Goal: Task Accomplishment & Management: Use online tool/utility

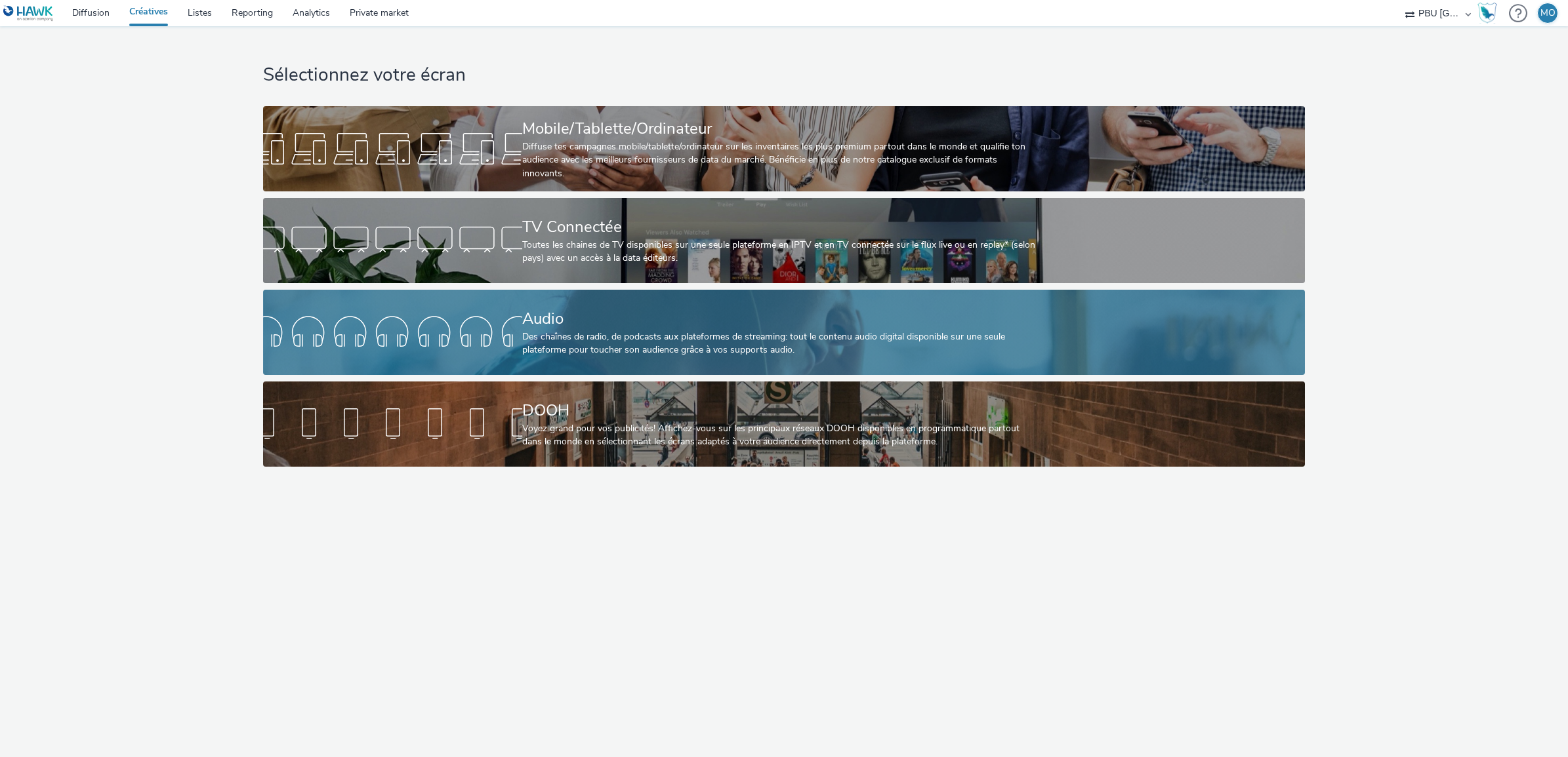
click at [515, 335] on div at bounding box center [393, 332] width 259 height 42
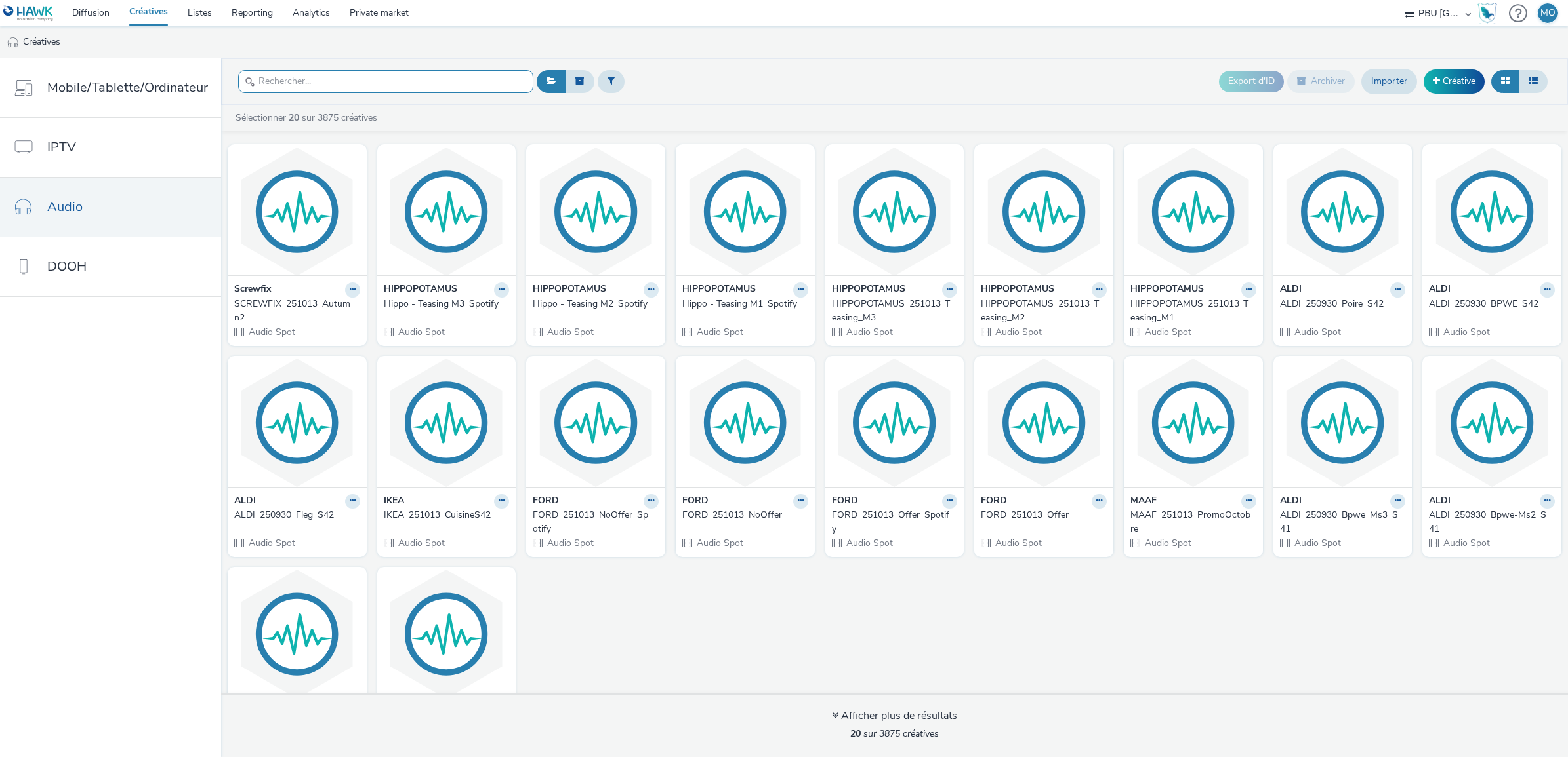
click at [403, 89] on input "text" at bounding box center [385, 81] width 295 height 23
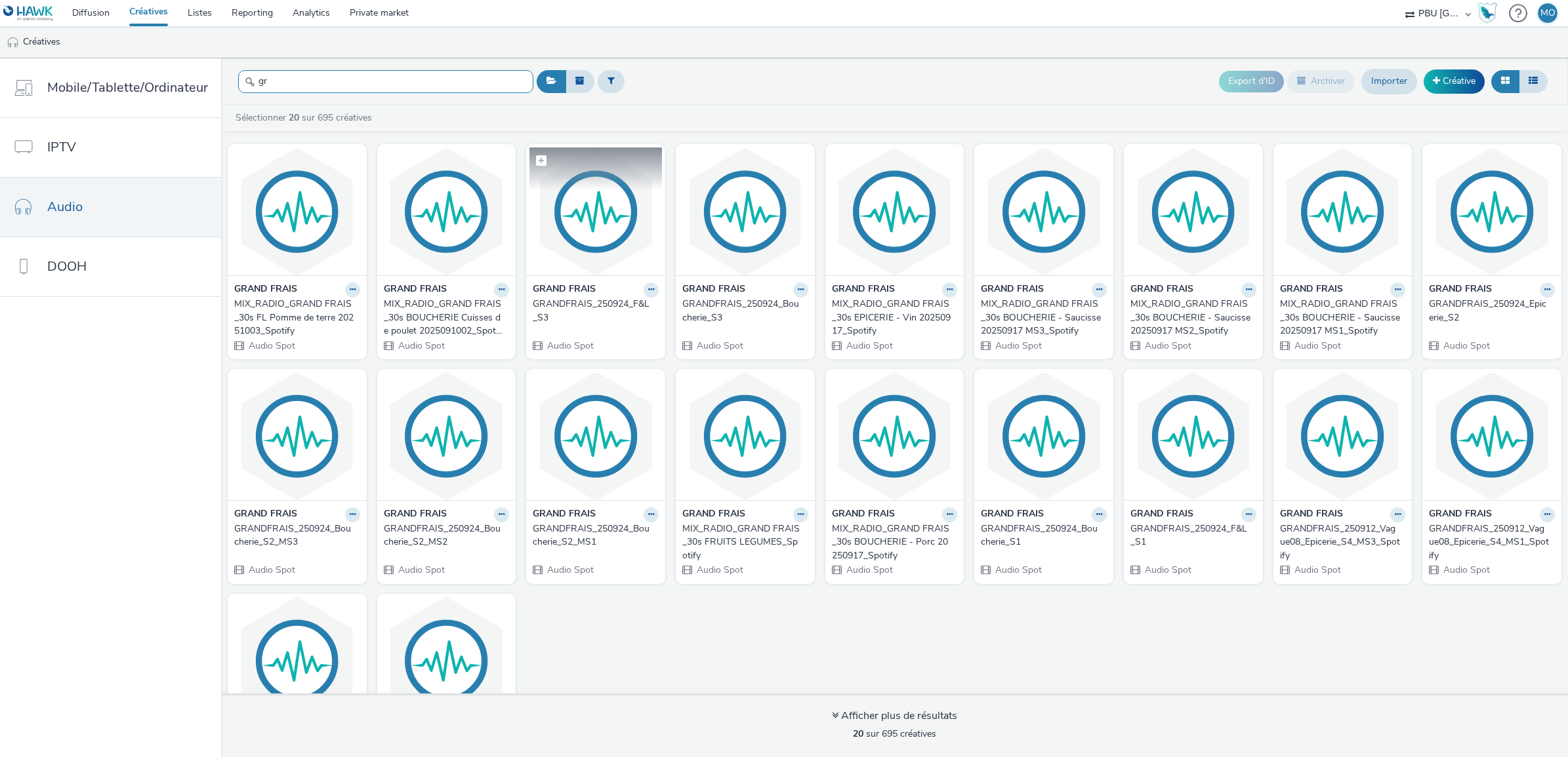
type input "gr"
click at [585, 261] on img at bounding box center [595, 212] width 132 height 128
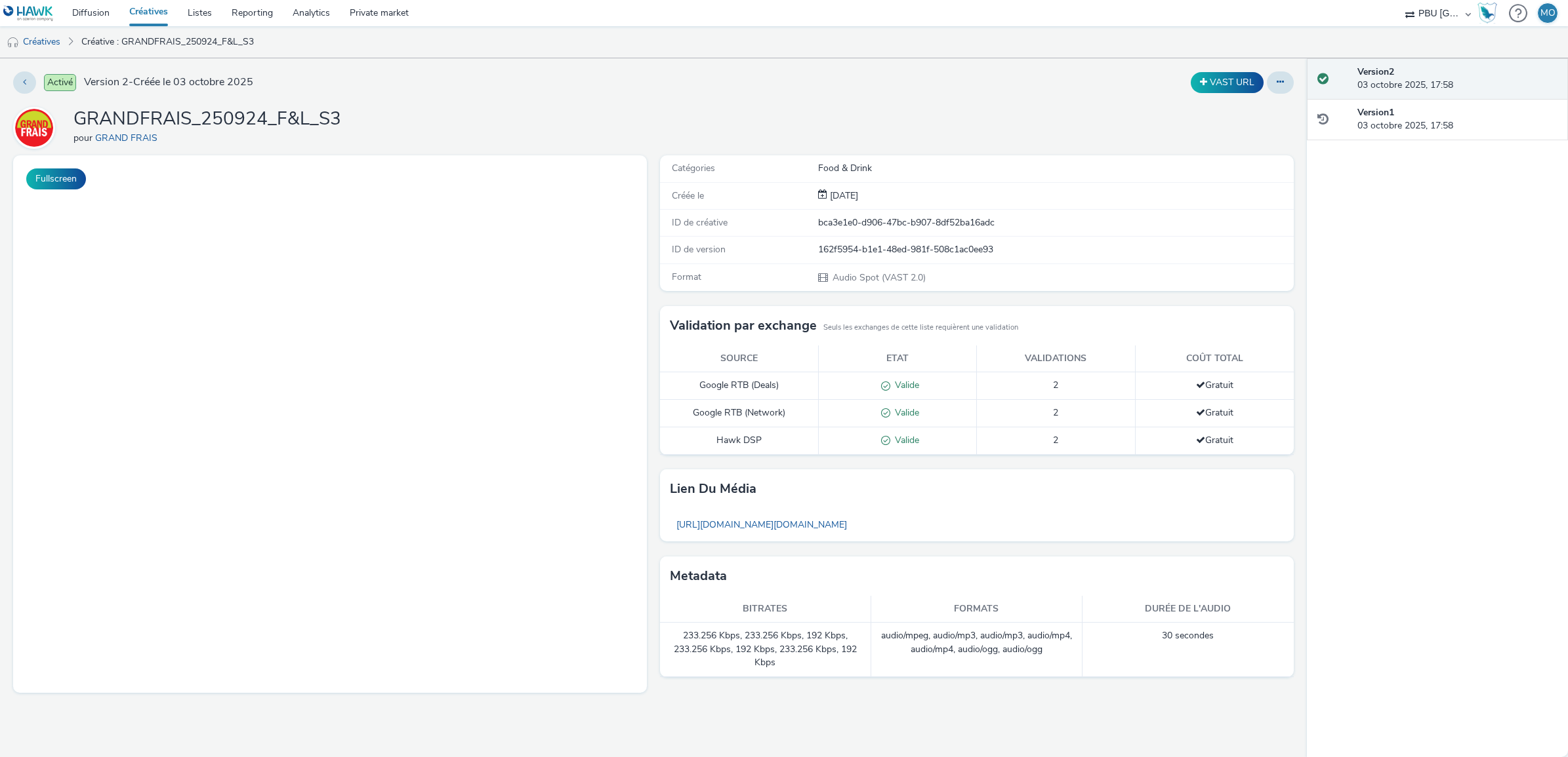
click at [273, 103] on div "Activé Version 2 - Créée le 03 octobre 2025 VAST URL GRANDFRAIS_250924_F&L_S3 p…" at bounding box center [653, 408] width 1307 height 699
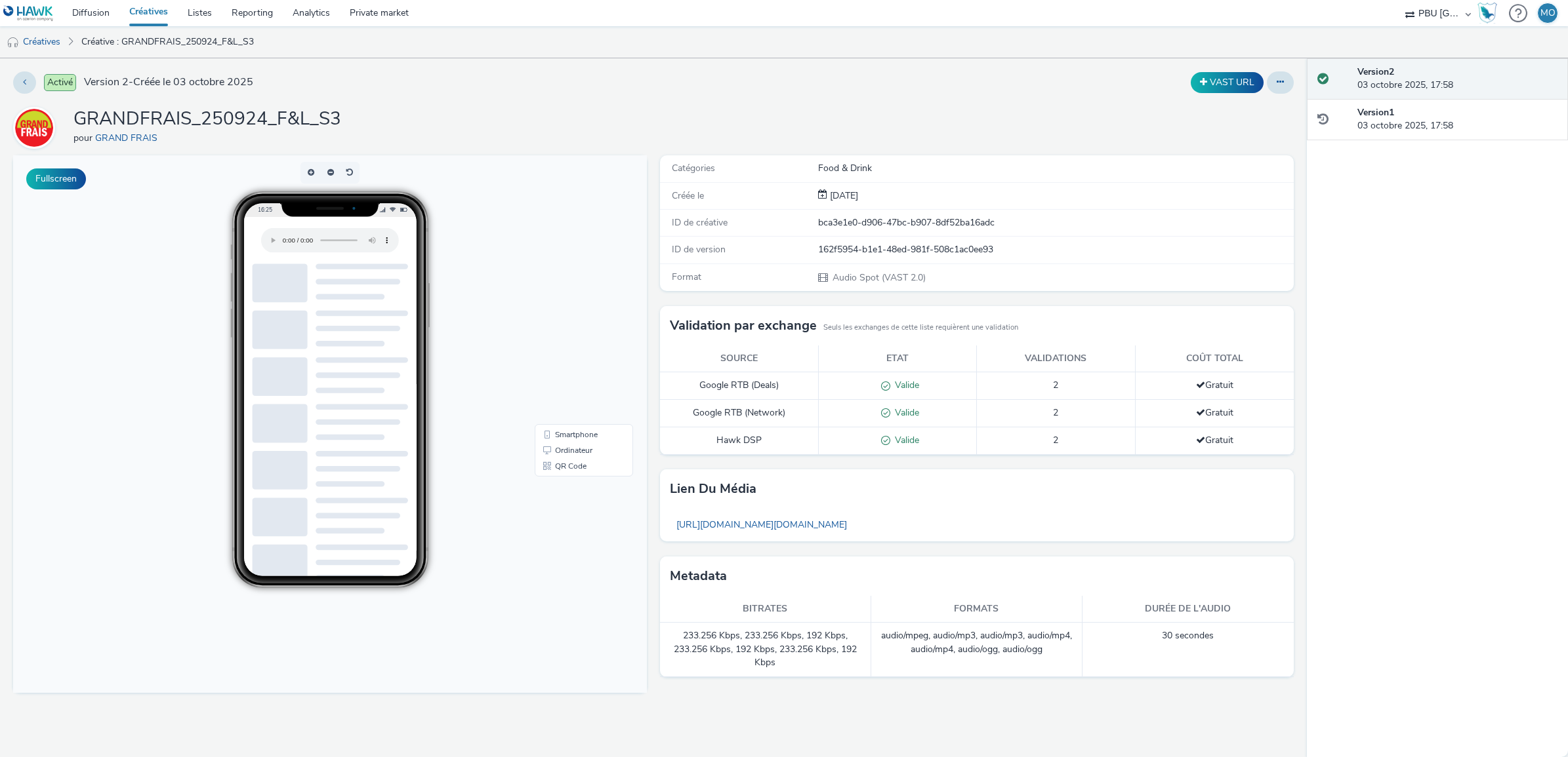
click at [273, 119] on h1 "GRANDFRAIS_250924_F&L_S3" at bounding box center [207, 119] width 267 height 25
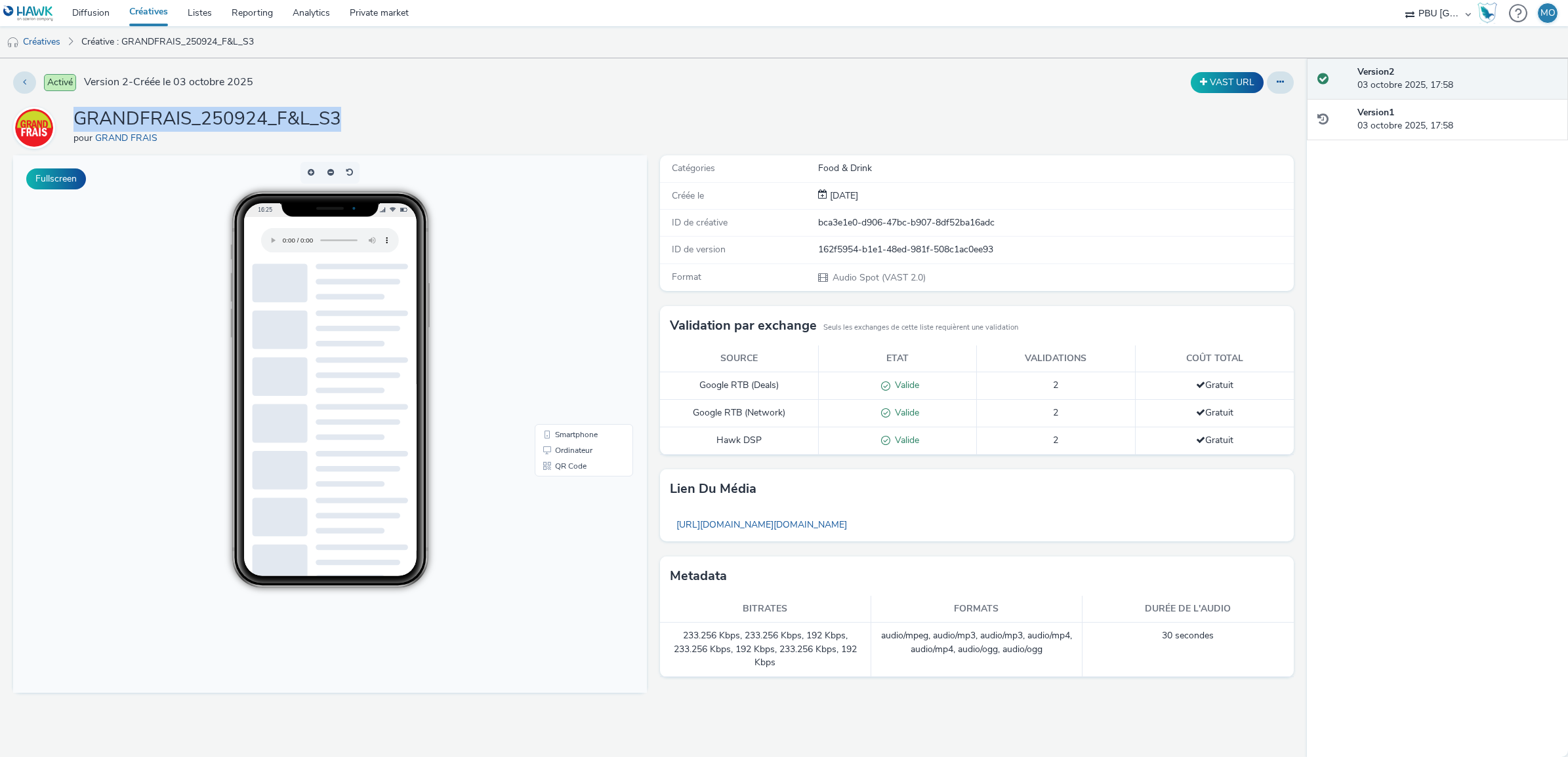
copy h1 "GRANDFRAIS_250924_F&L_S3"
click at [34, 31] on link "Créatives" at bounding box center [34, 42] width 67 height 32
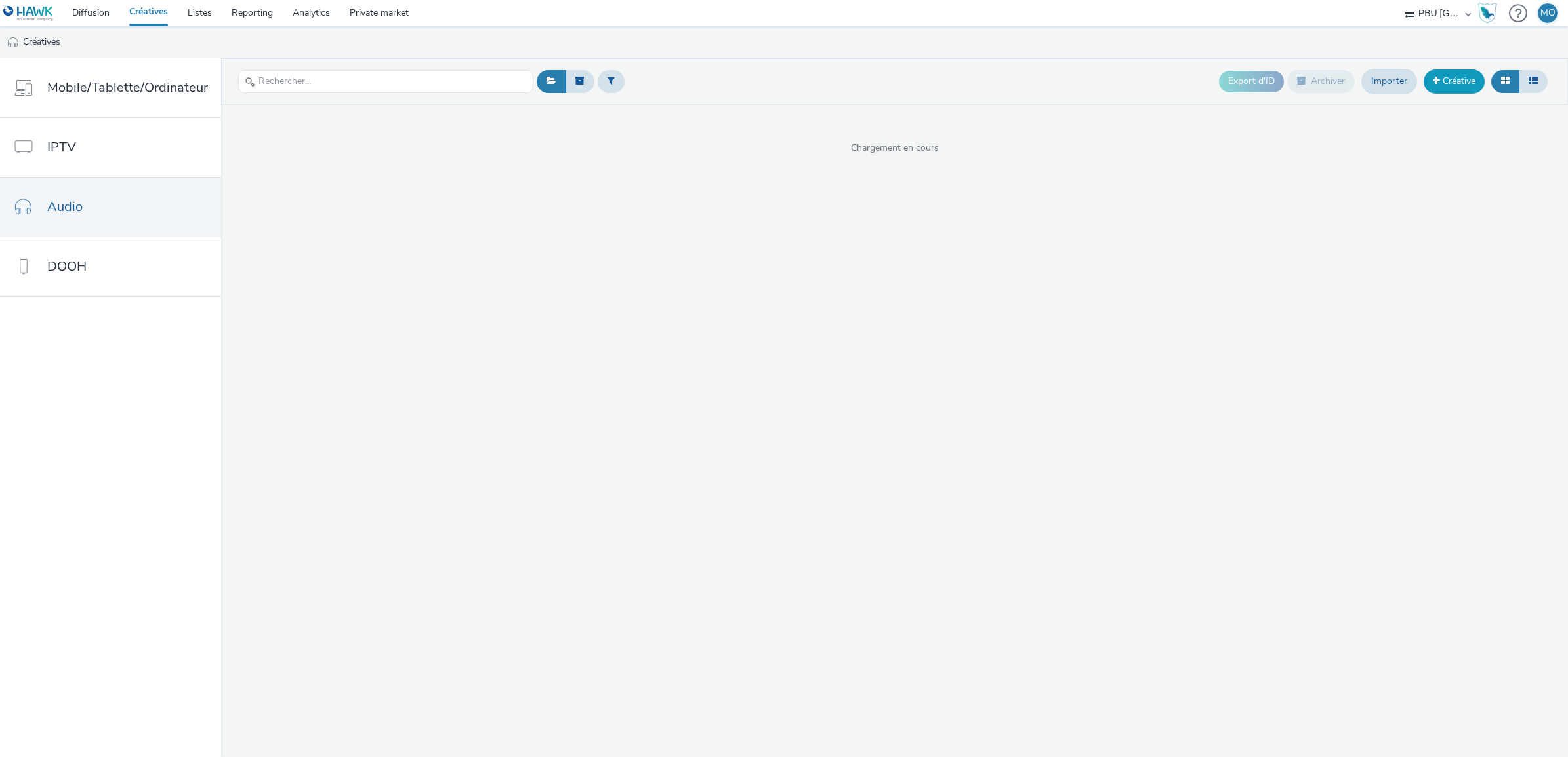
click at [1440, 80] on link "Créative" at bounding box center [1454, 81] width 61 height 24
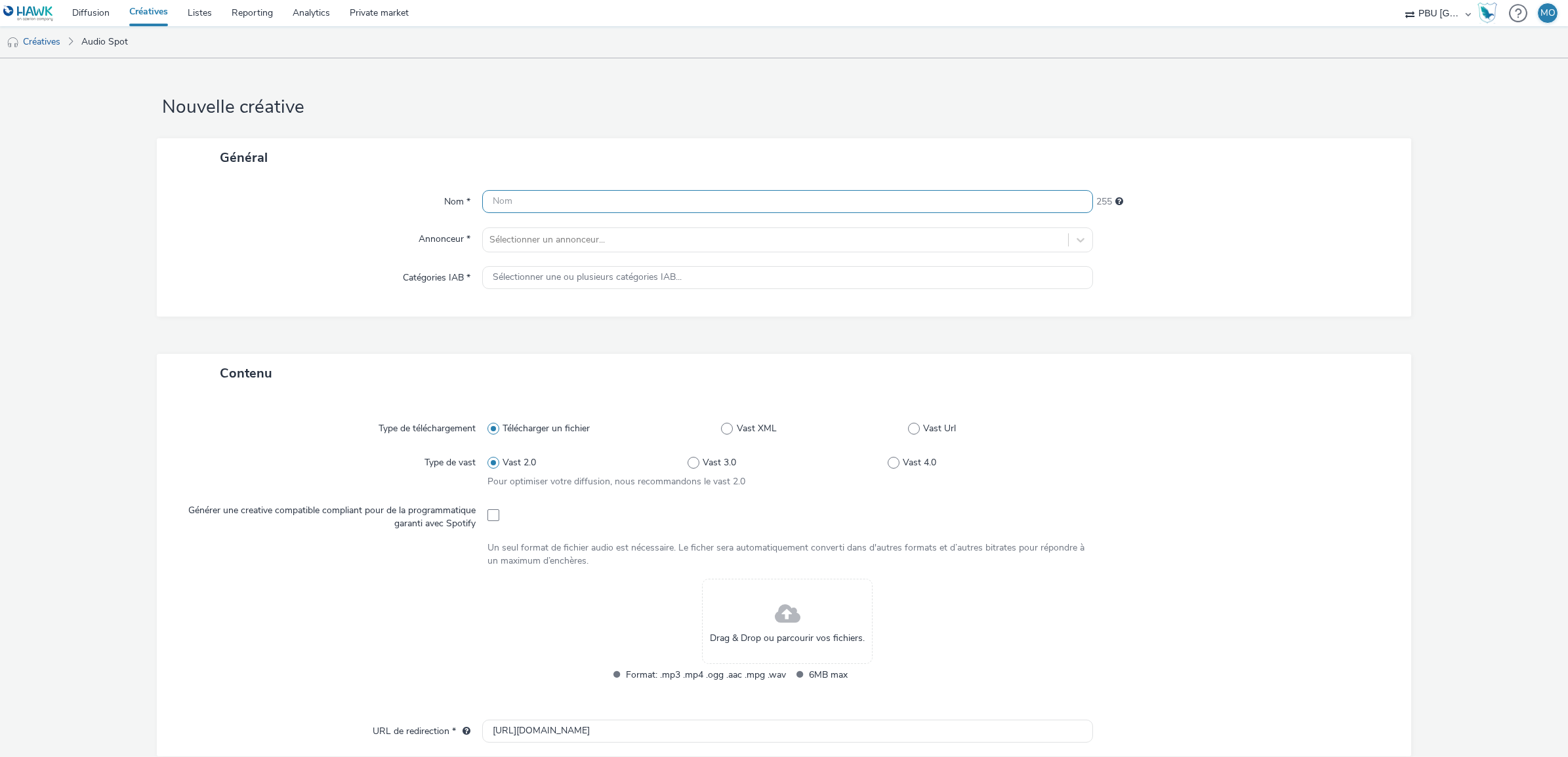
click at [790, 202] on input "text" at bounding box center [787, 202] width 611 height 23
paste input "GRANDFRAIS_250924_F&L_S3"
click at [630, 204] on input "GRANDFRAIS_250924_F&L_S3" at bounding box center [787, 202] width 611 height 23
type input "GRANDFRAIS_250924_F&L_S4"
click at [362, 280] on div "Catégories IAB *" at bounding box center [326, 277] width 313 height 24
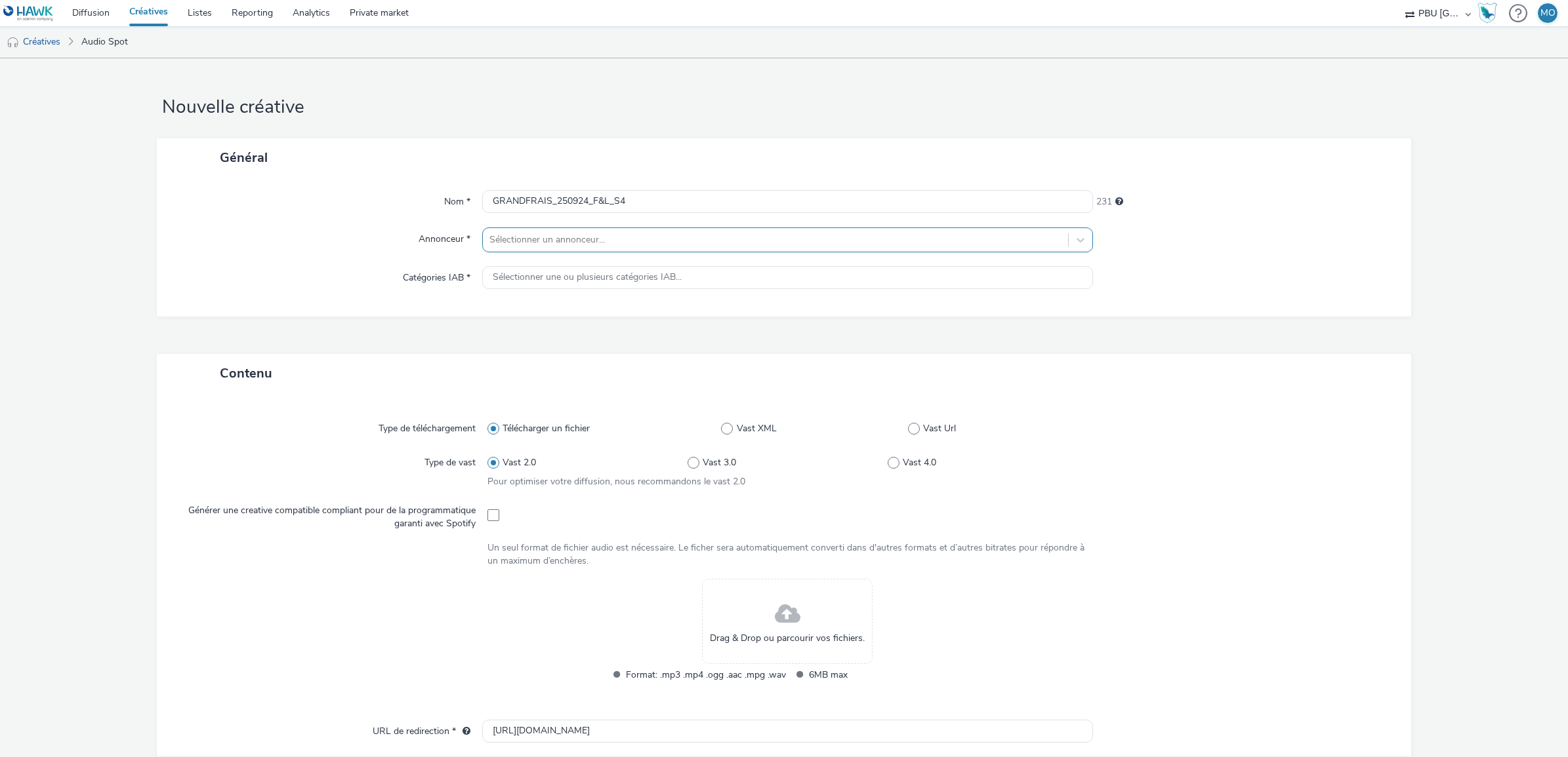
click at [516, 239] on div at bounding box center [775, 239] width 572 height 15
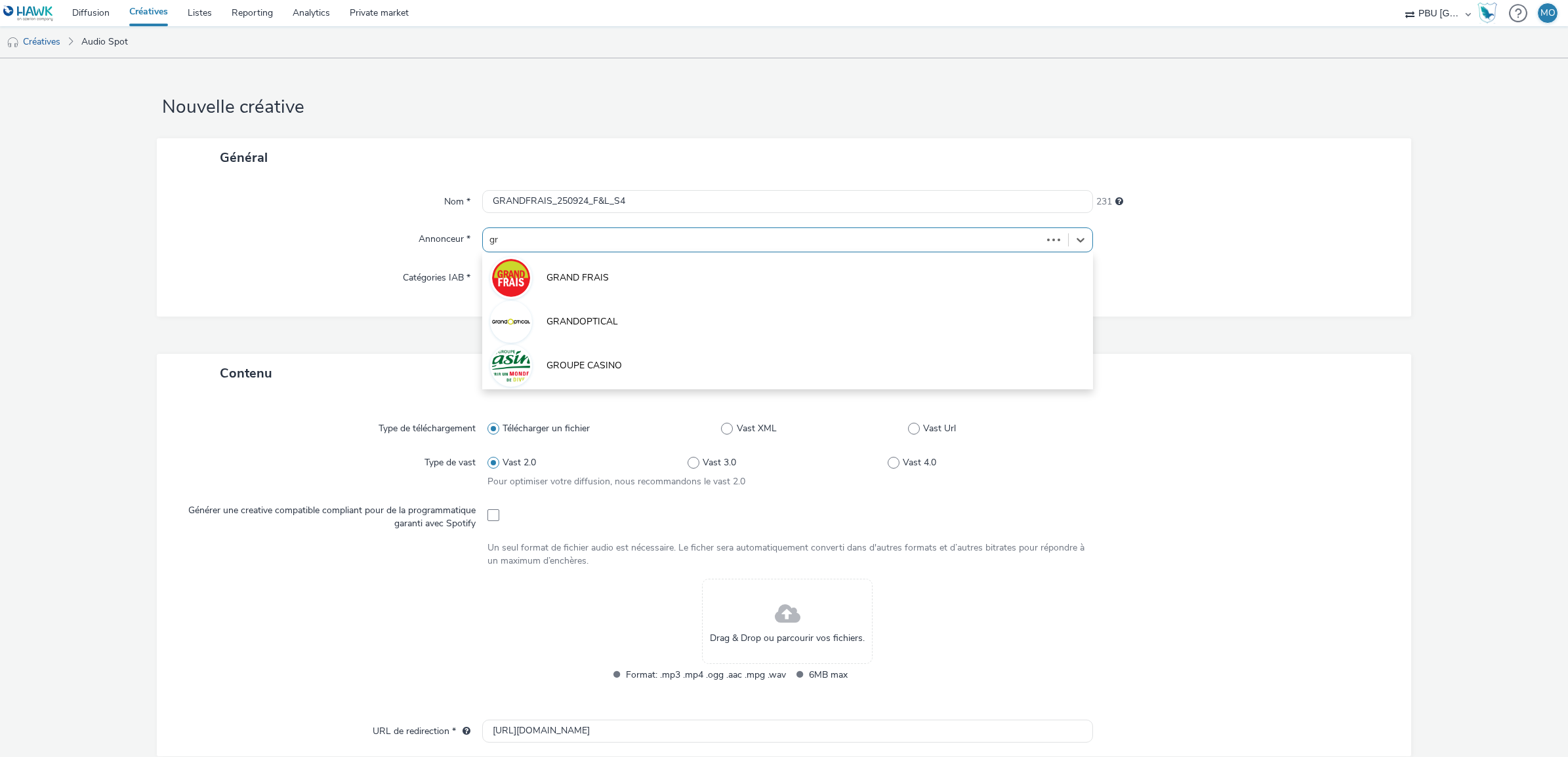
type input "gra"
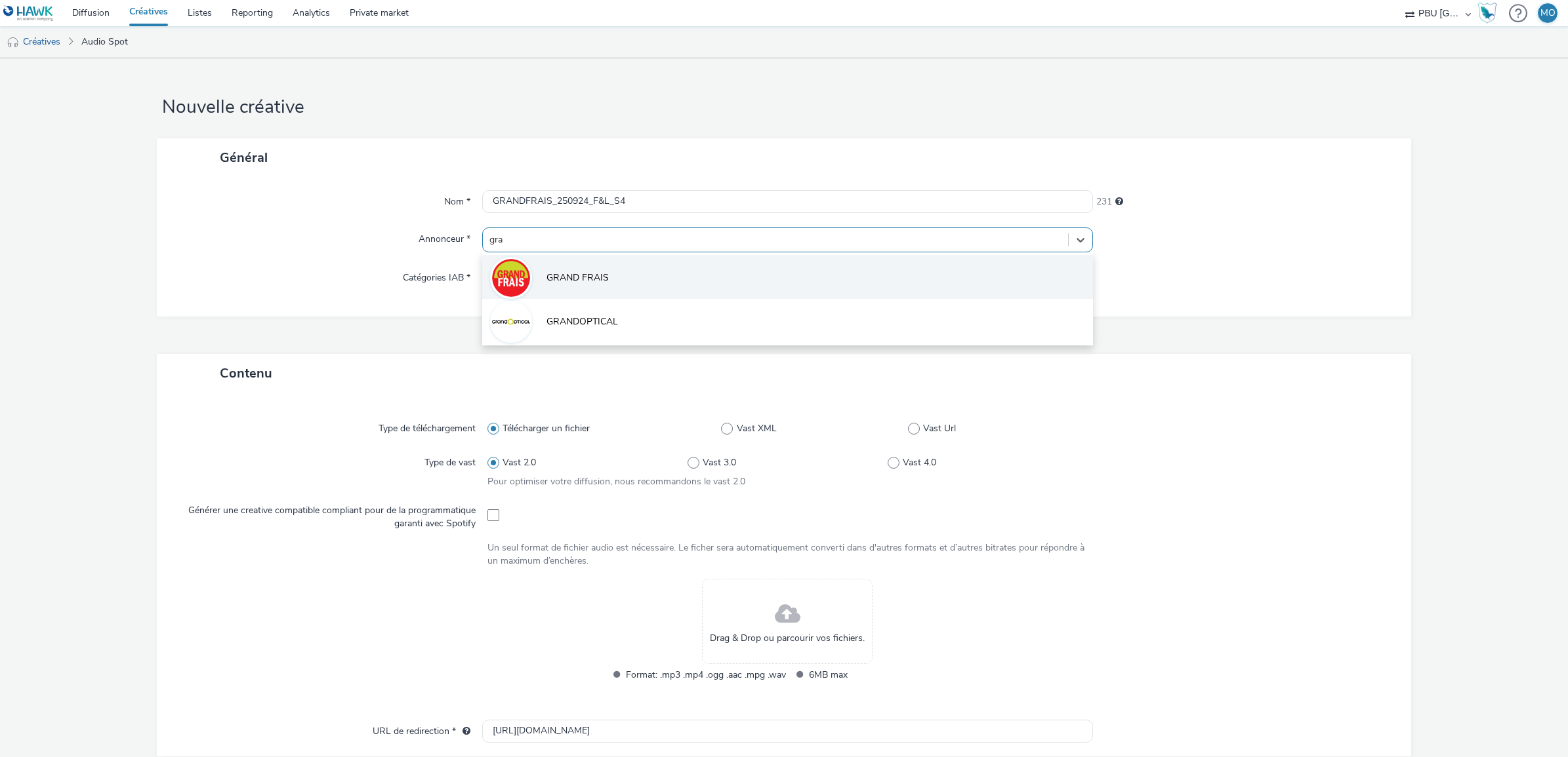
click at [552, 284] on span "GRAND FRAIS" at bounding box center [577, 278] width 63 height 13
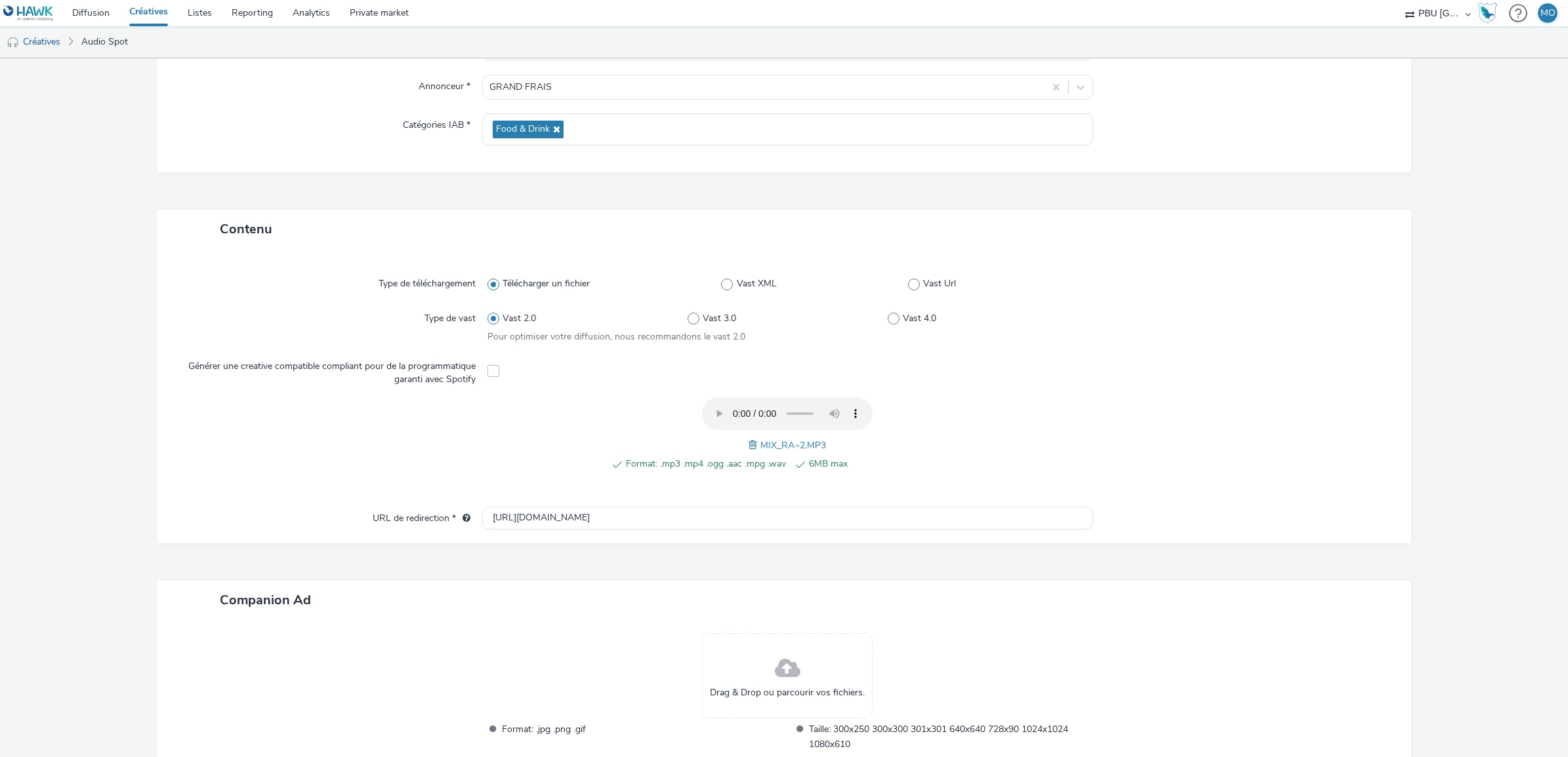
scroll to position [247, 0]
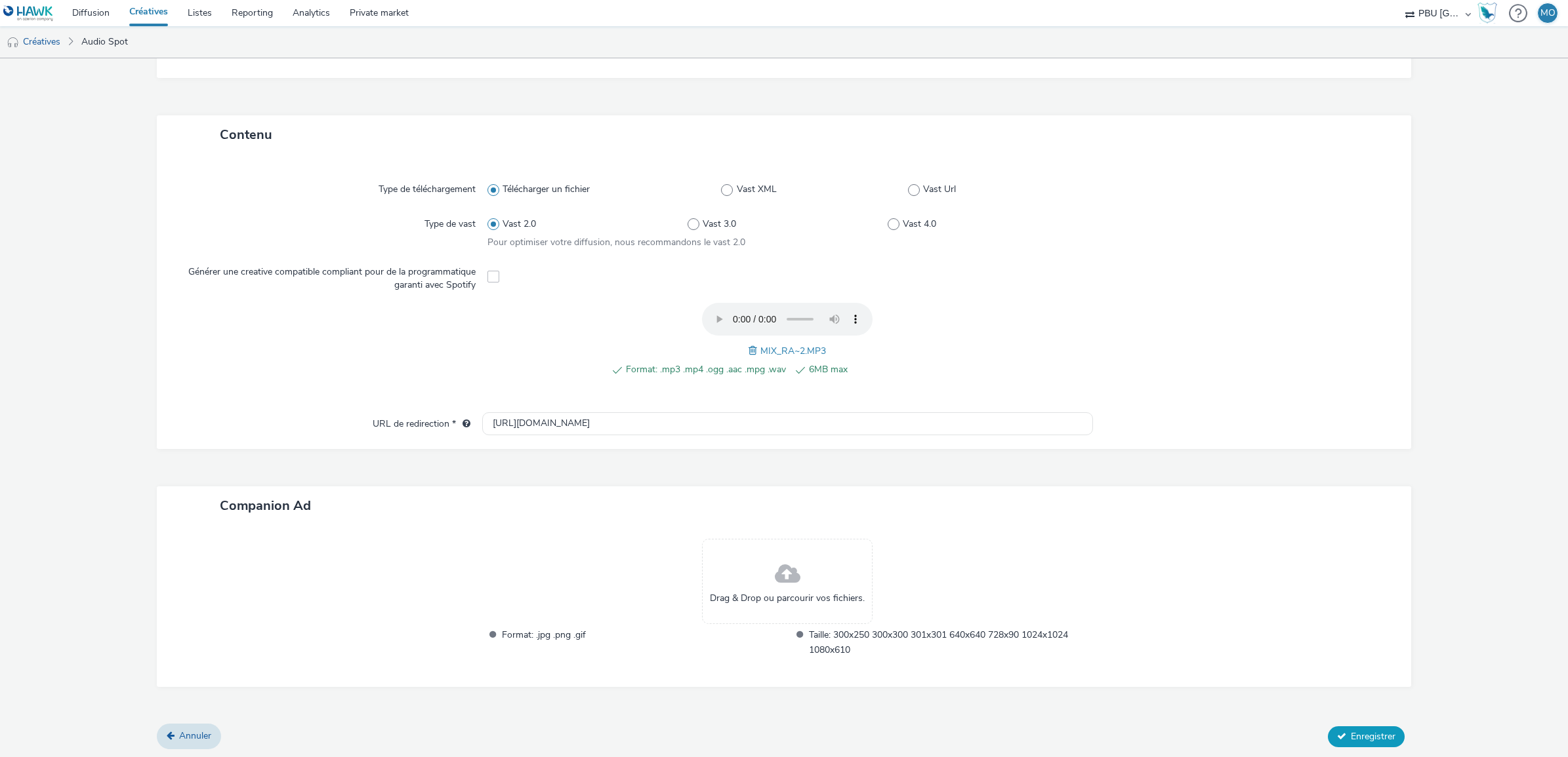
click at [1352, 730] on span "Enregistrer" at bounding box center [1373, 736] width 44 height 13
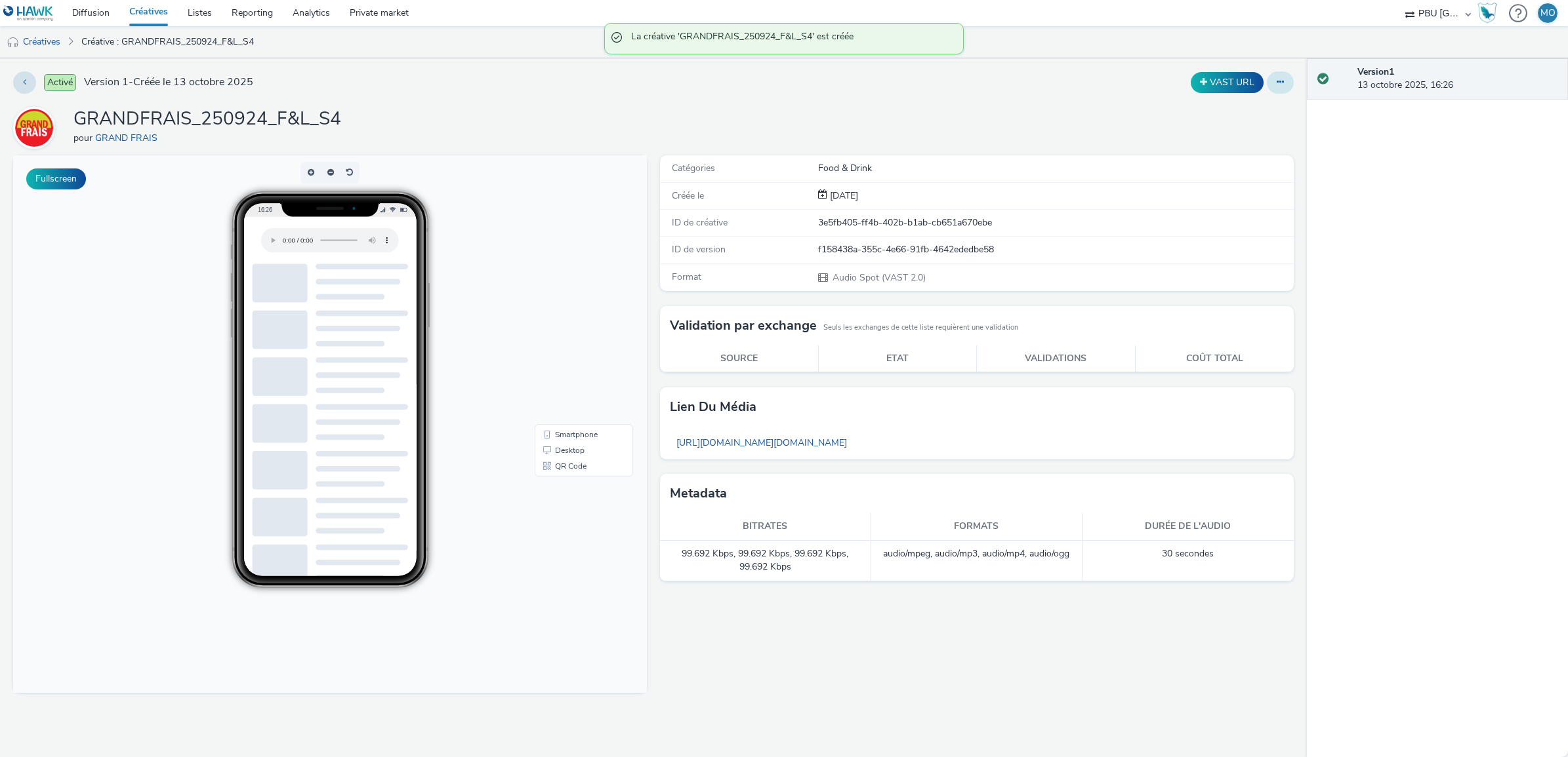
click at [1282, 89] on button at bounding box center [1280, 82] width 27 height 22
click at [1260, 138] on link "Dupliquer" at bounding box center [1244, 135] width 98 height 26
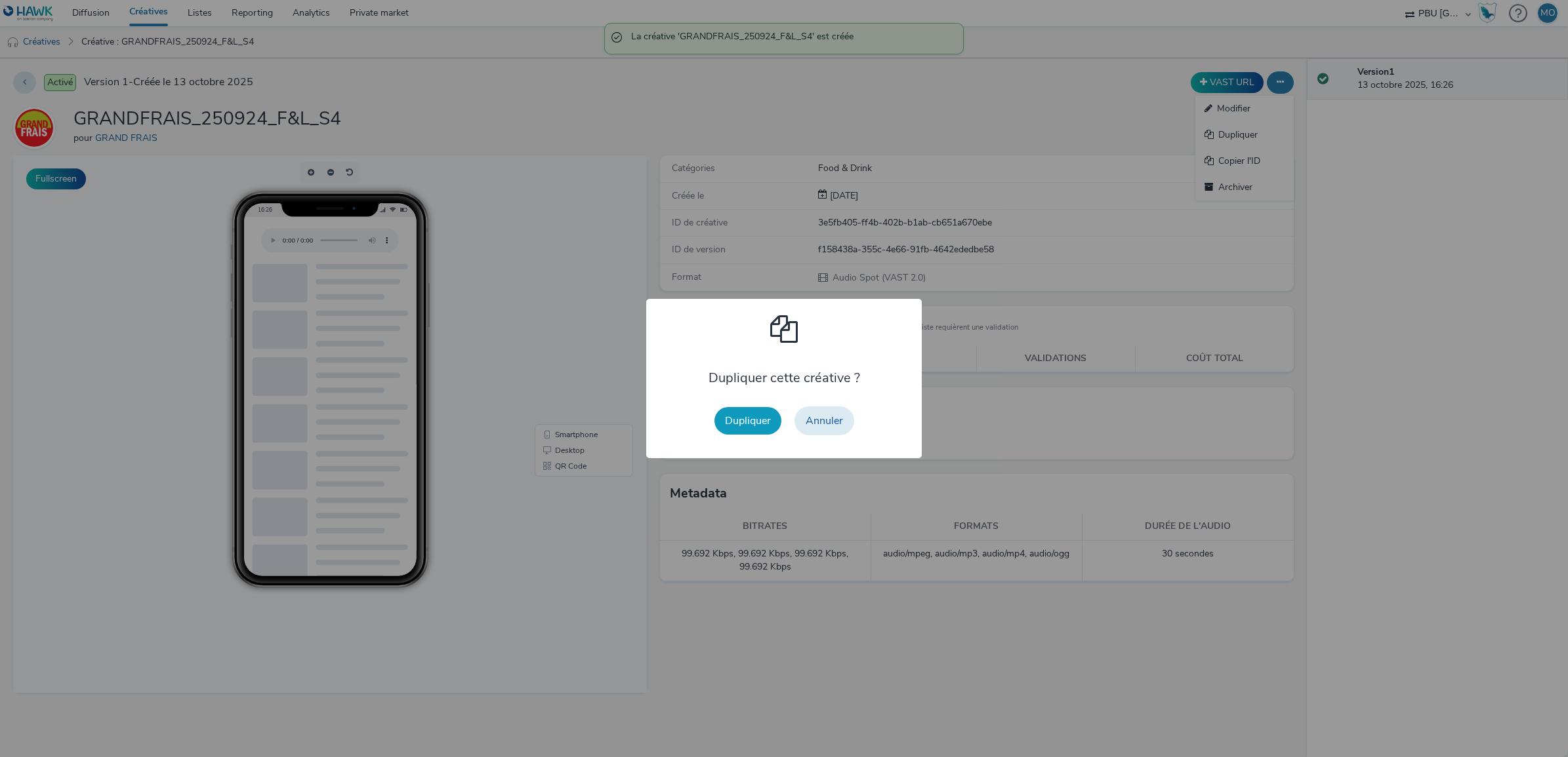
click at [772, 429] on button "Dupliquer" at bounding box center [748, 420] width 67 height 28
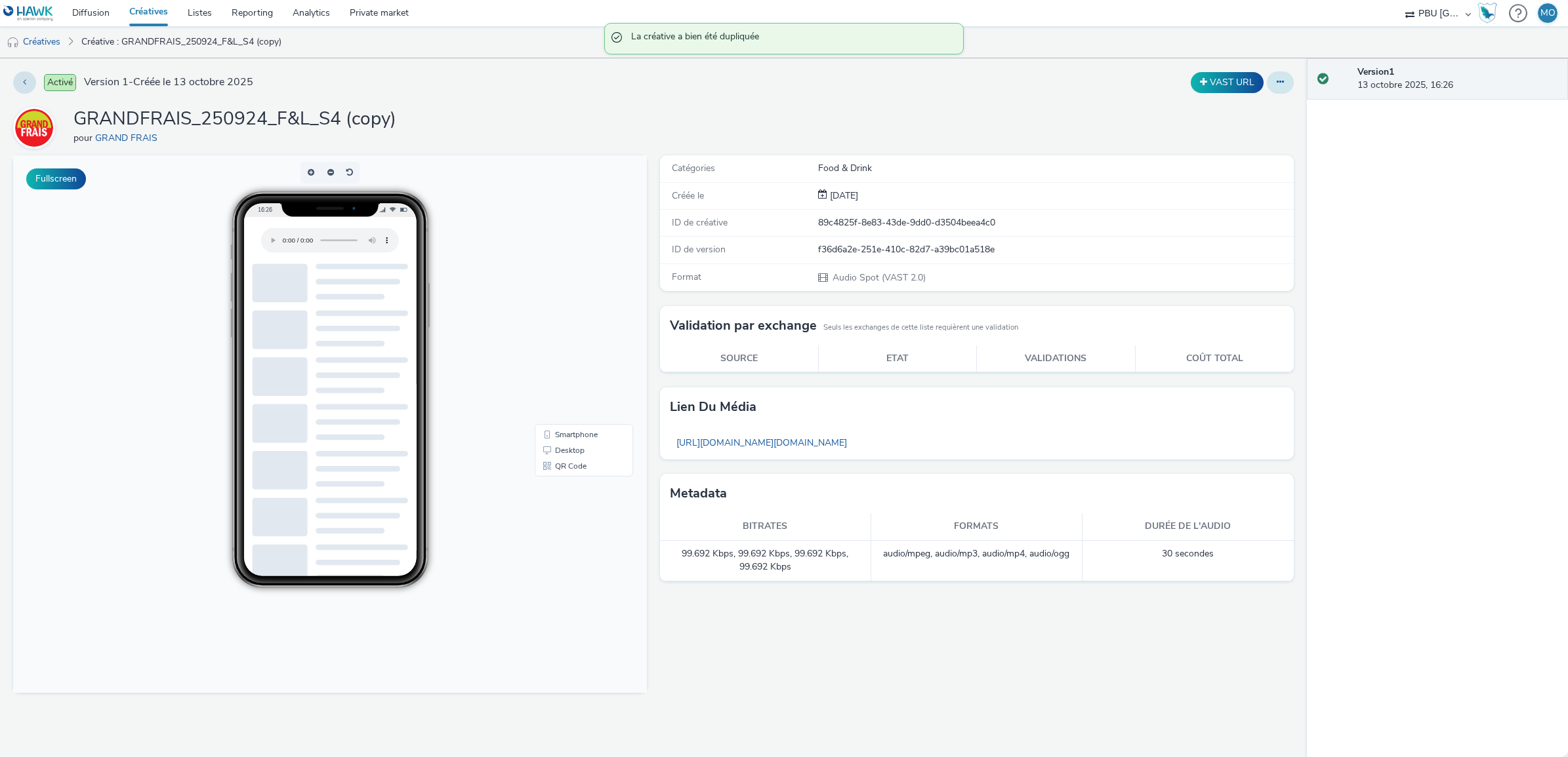
click at [1280, 89] on button at bounding box center [1280, 82] width 27 height 22
drag, startPoint x: 1237, startPoint y: 126, endPoint x: 1237, endPoint y: 114, distance: 12.0
click at [1237, 114] on ul "Modifier Dupliquer Copier l'ID Archiver" at bounding box center [1244, 148] width 98 height 105
click at [1237, 112] on link "Modifier" at bounding box center [1244, 108] width 98 height 26
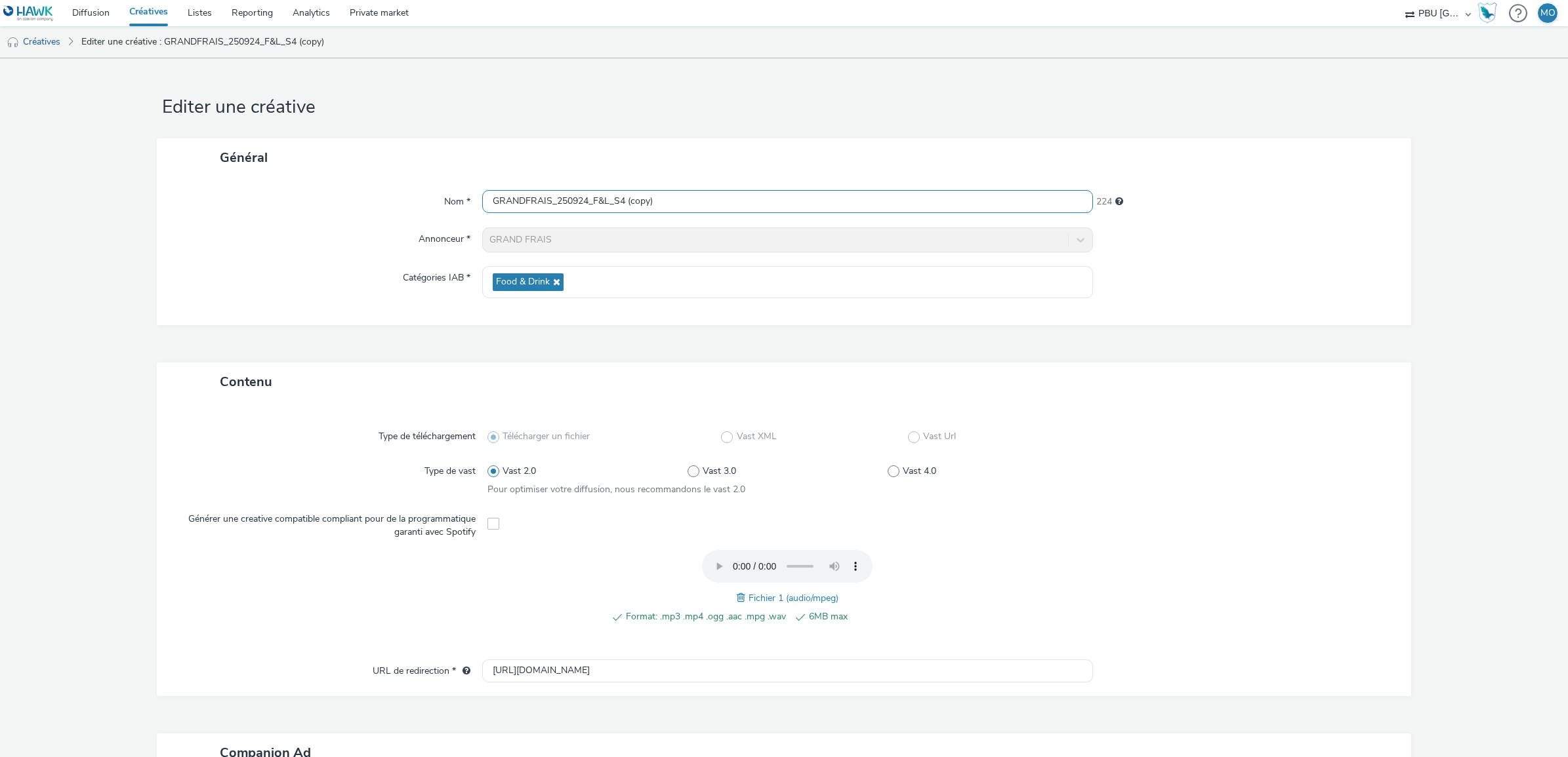
drag, startPoint x: 617, startPoint y: 205, endPoint x: 632, endPoint y: 202, distance: 15.3
click at [632, 202] on input "GRANDFRAIS_250924_F&L_S4 (copy)" at bounding box center [787, 202] width 611 height 23
drag, startPoint x: 670, startPoint y: 202, endPoint x: 587, endPoint y: 200, distance: 83.0
click at [587, 200] on input "GRANDFRAIS_250924_F&L_S4 (copy)" at bounding box center [787, 202] width 611 height 23
type input "GRANDFRAIS_250924_Marée_S4"
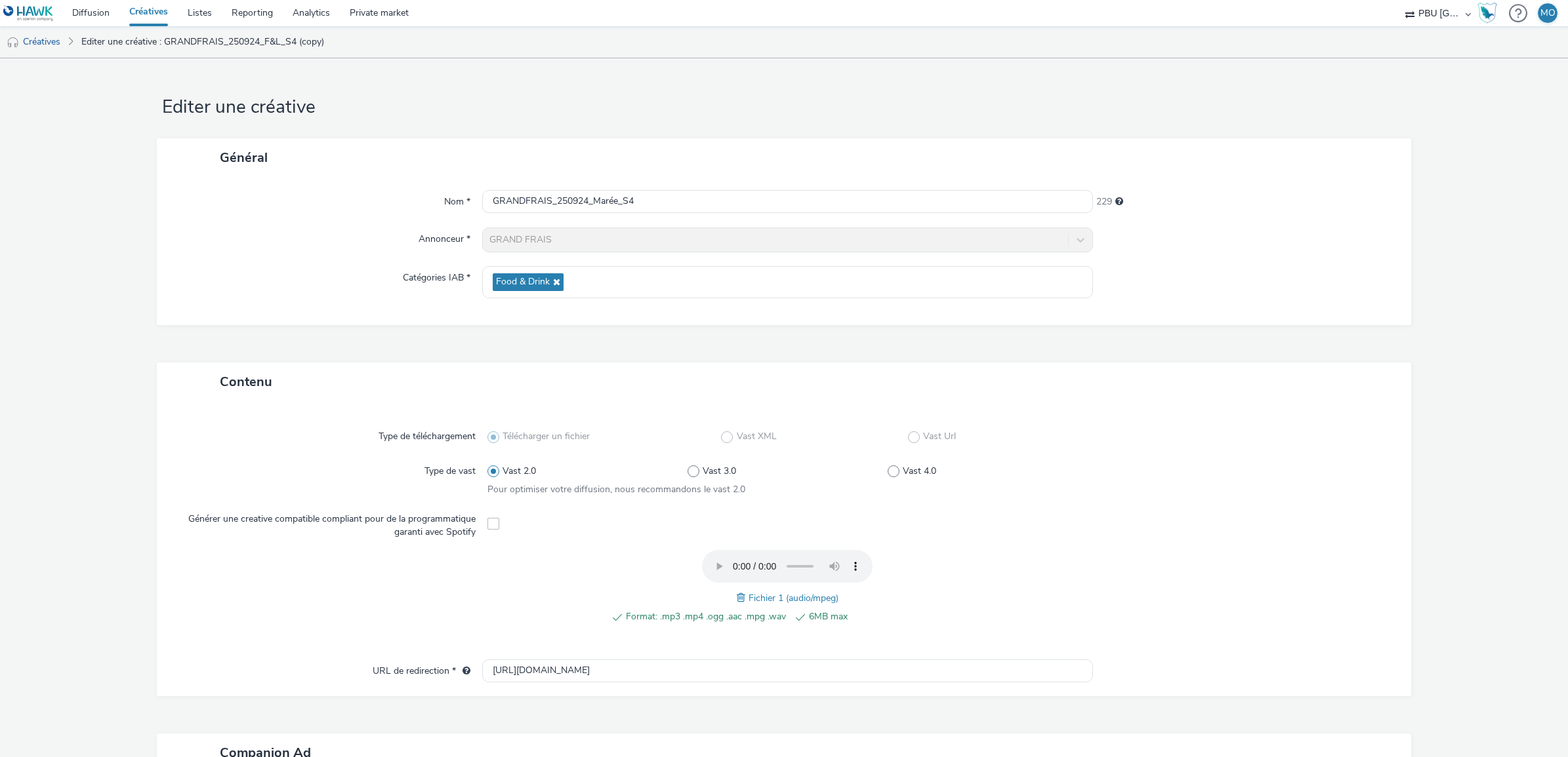
click at [737, 598] on span at bounding box center [743, 597] width 12 height 14
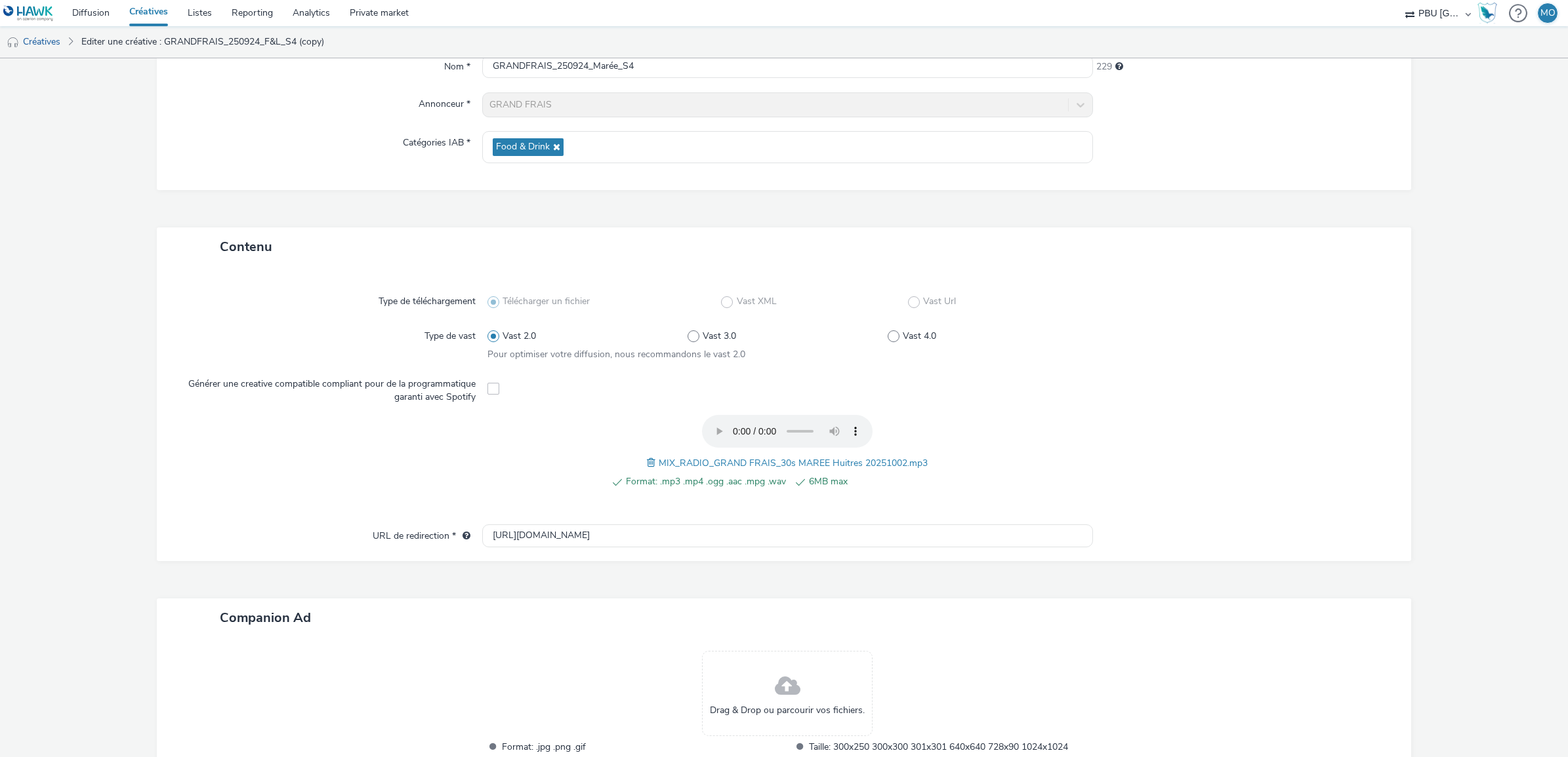
scroll to position [247, 0]
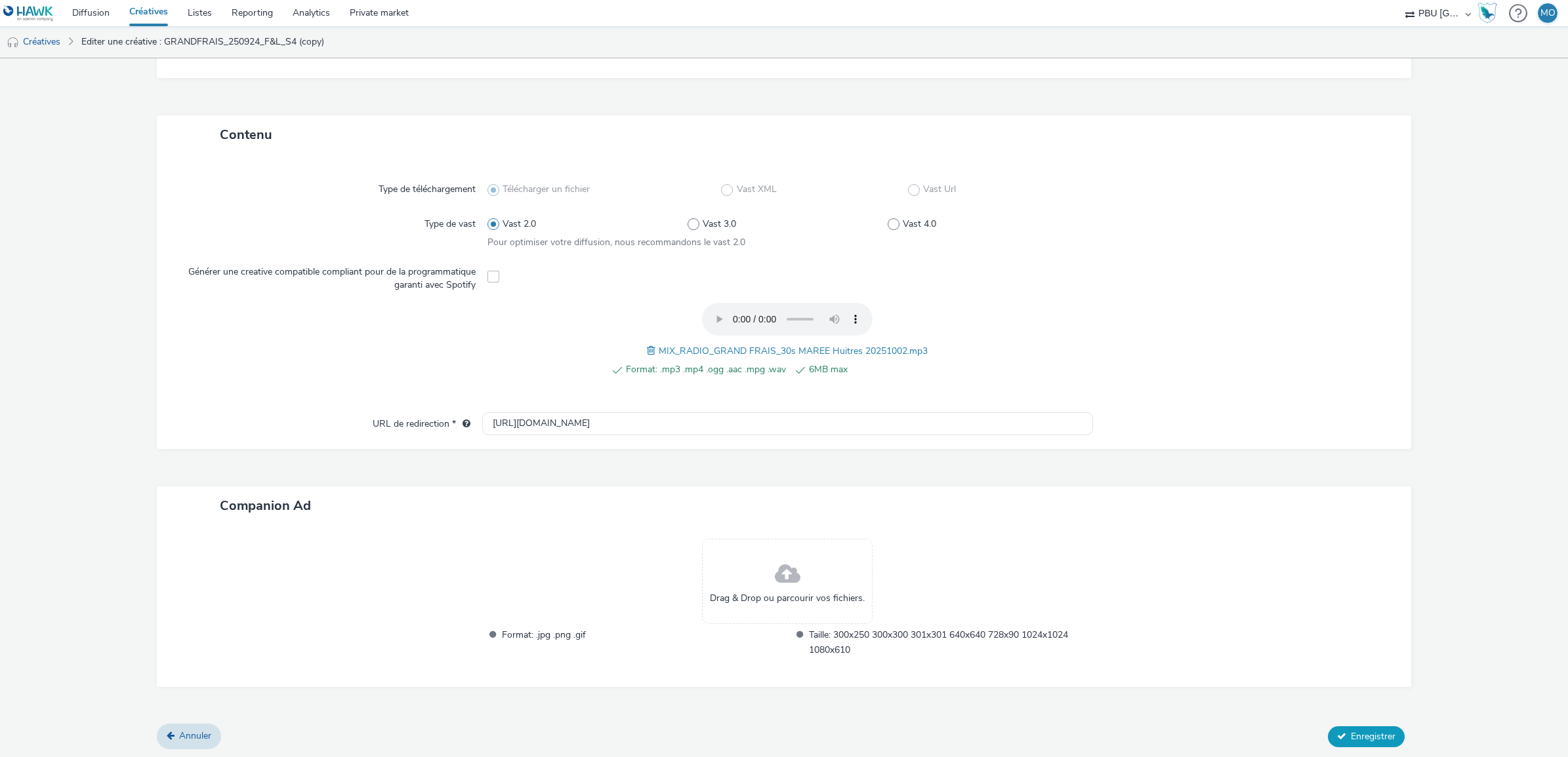
click at [1351, 731] on span "Enregistrer" at bounding box center [1373, 736] width 44 height 13
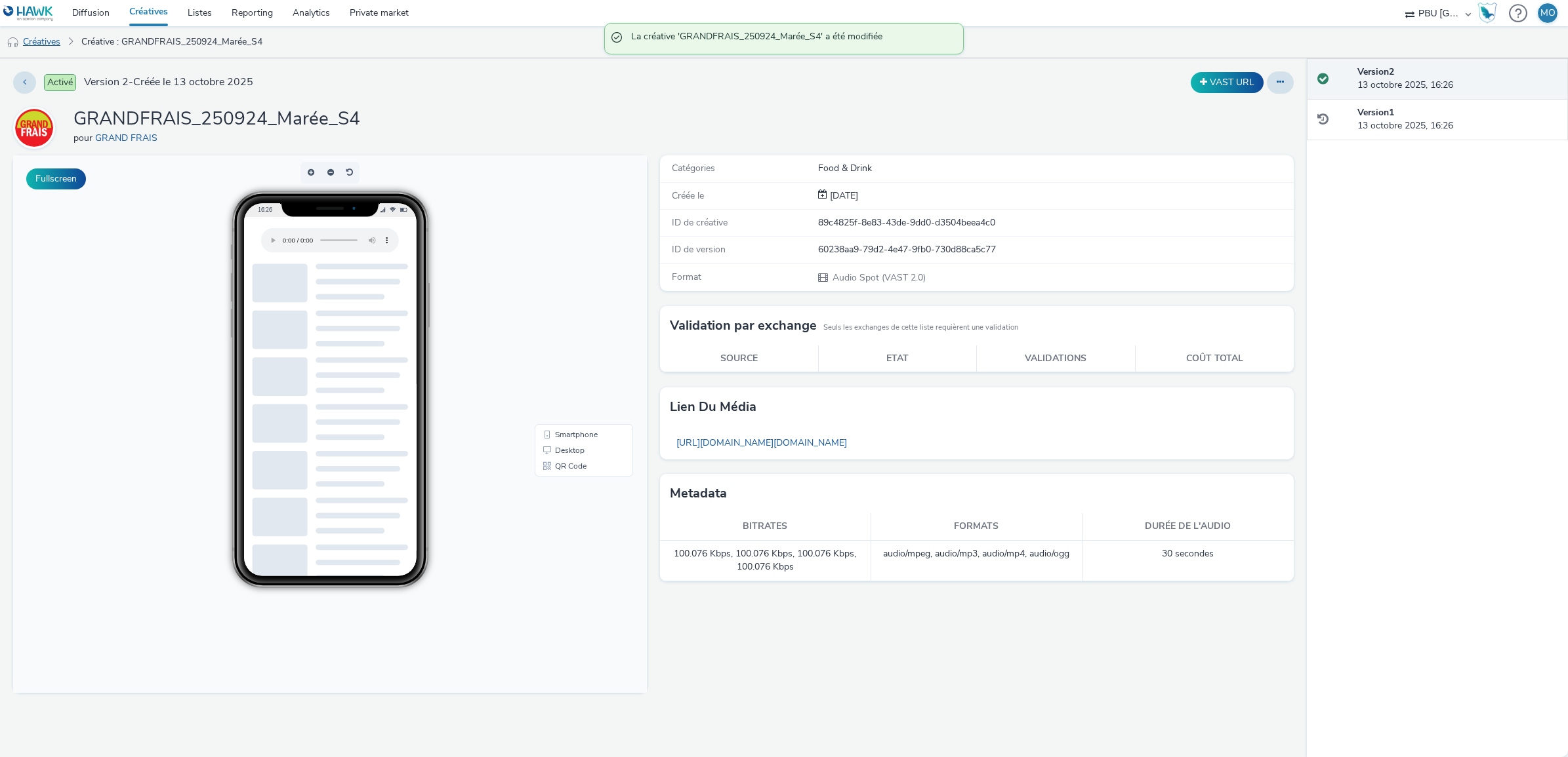
click at [49, 42] on link "Créatives" at bounding box center [34, 42] width 67 height 32
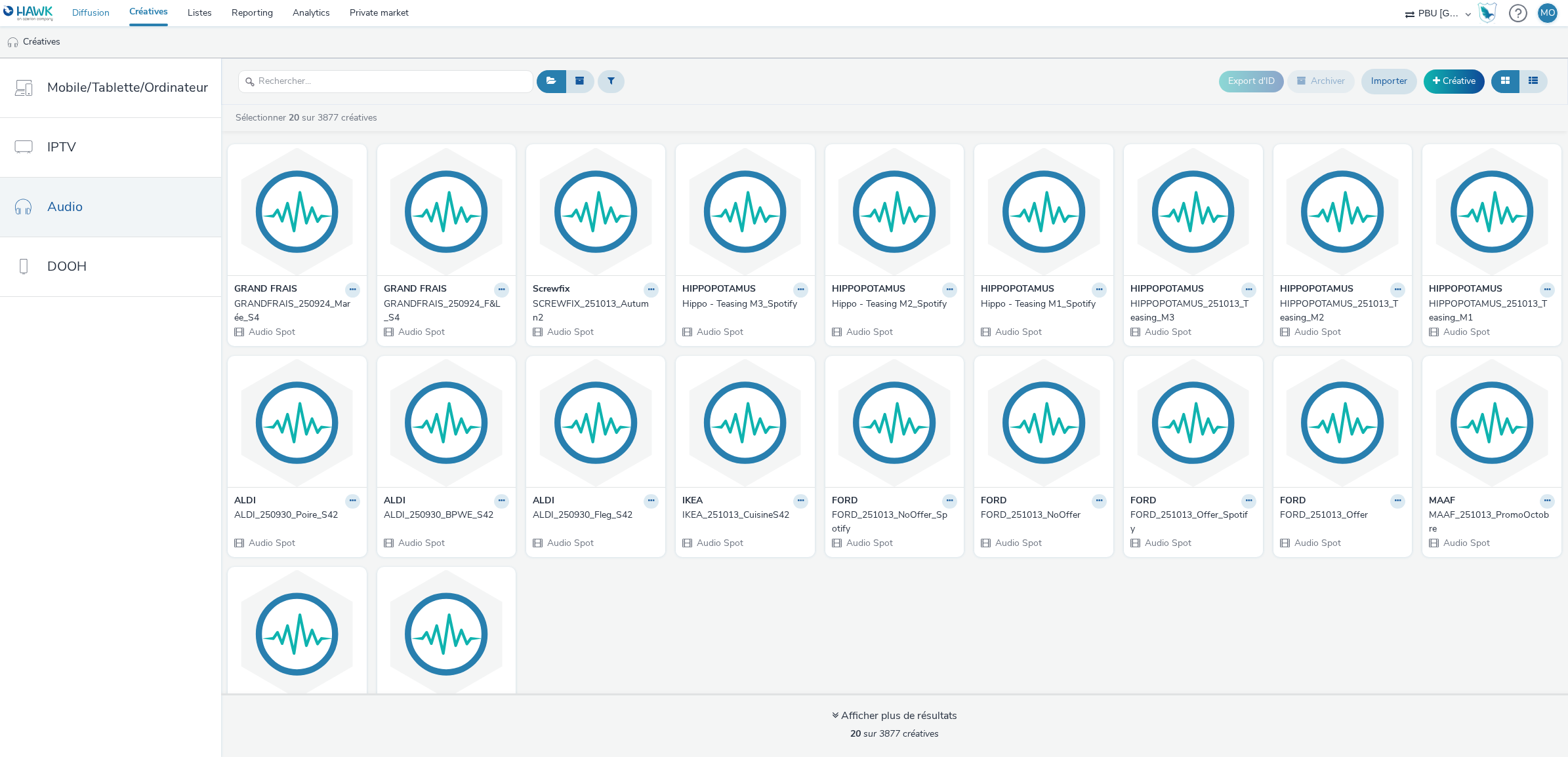
click at [93, 14] on link "Diffusion" at bounding box center [91, 13] width 57 height 26
